Goal: Task Accomplishment & Management: Complete application form

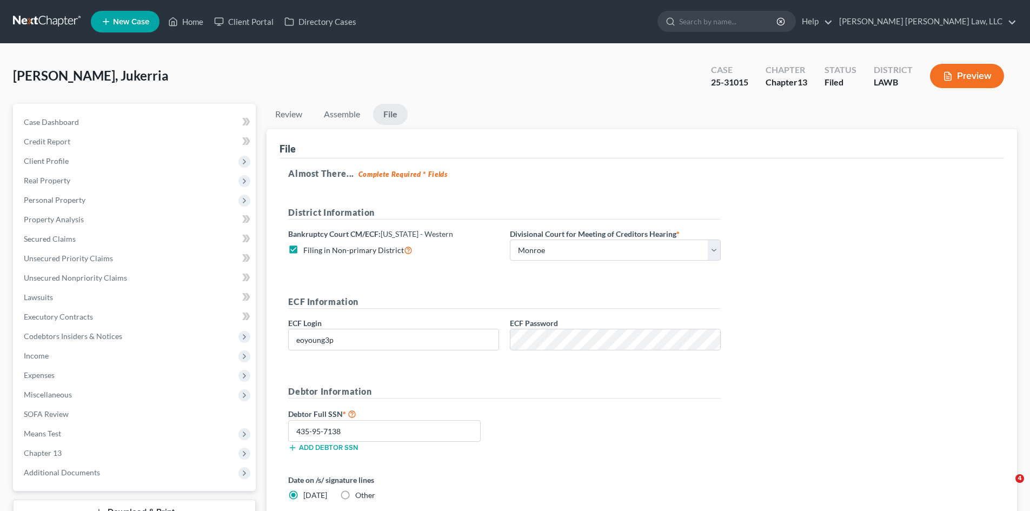
select select "3"
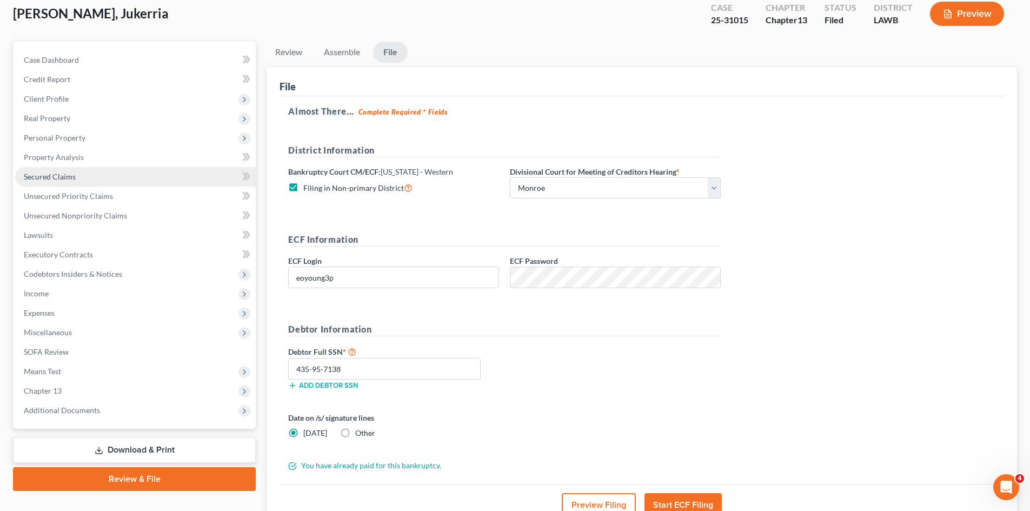
click at [92, 177] on link "Secured Claims" at bounding box center [135, 176] width 241 height 19
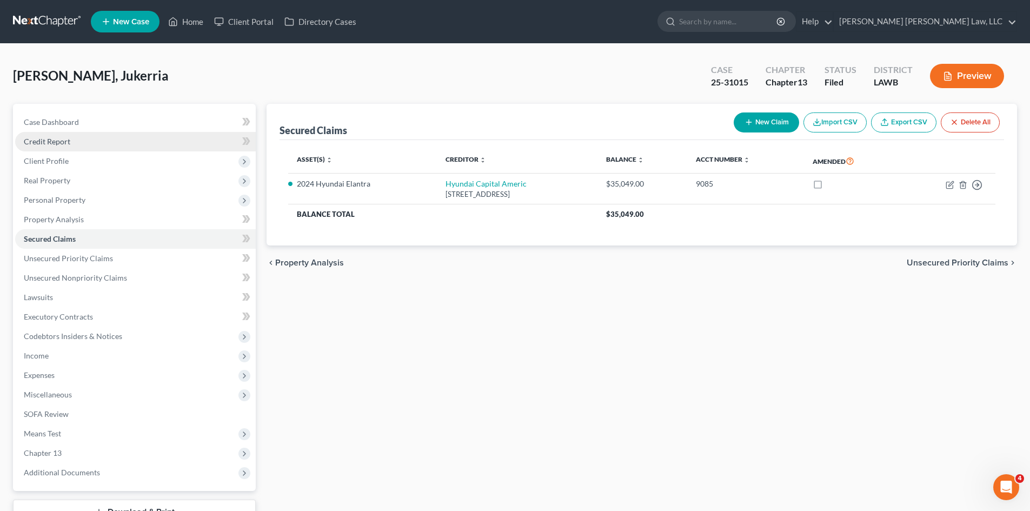
click at [102, 143] on link "Credit Report" at bounding box center [135, 141] width 241 height 19
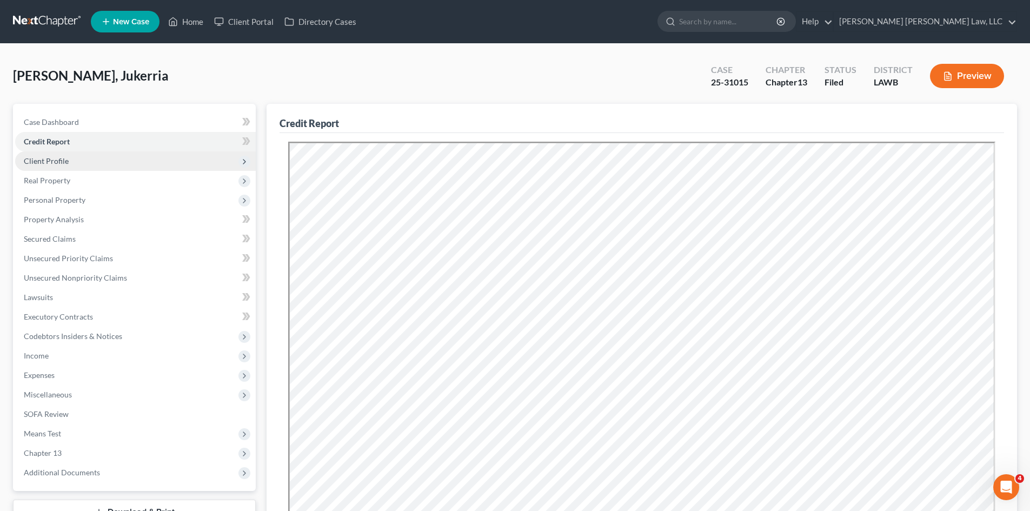
click at [57, 162] on span "Client Profile" at bounding box center [46, 160] width 45 height 9
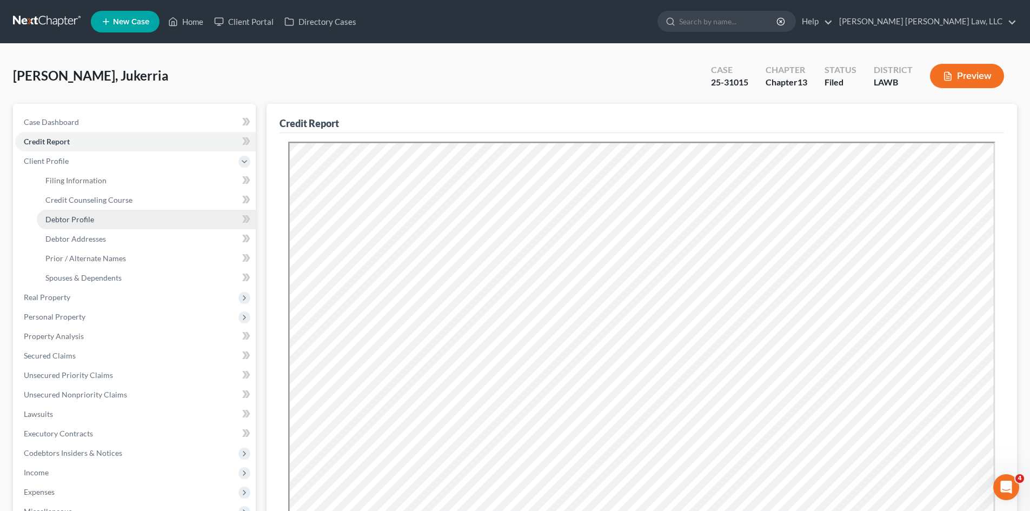
click at [107, 215] on link "Debtor Profile" at bounding box center [146, 219] width 219 height 19
select select "0"
select select "3"
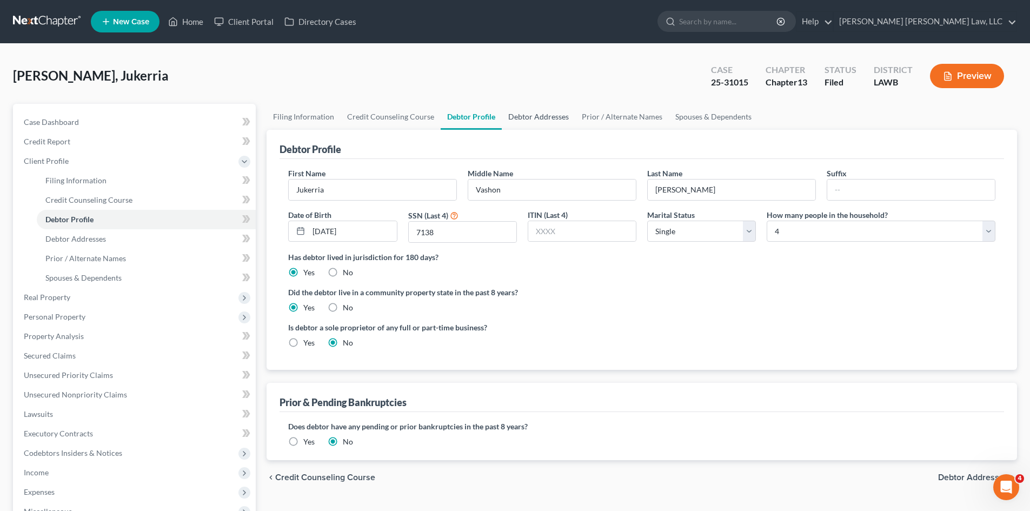
click at [510, 119] on link "Debtor Addresses" at bounding box center [539, 117] width 74 height 26
